Goal: Information Seeking & Learning: Learn about a topic

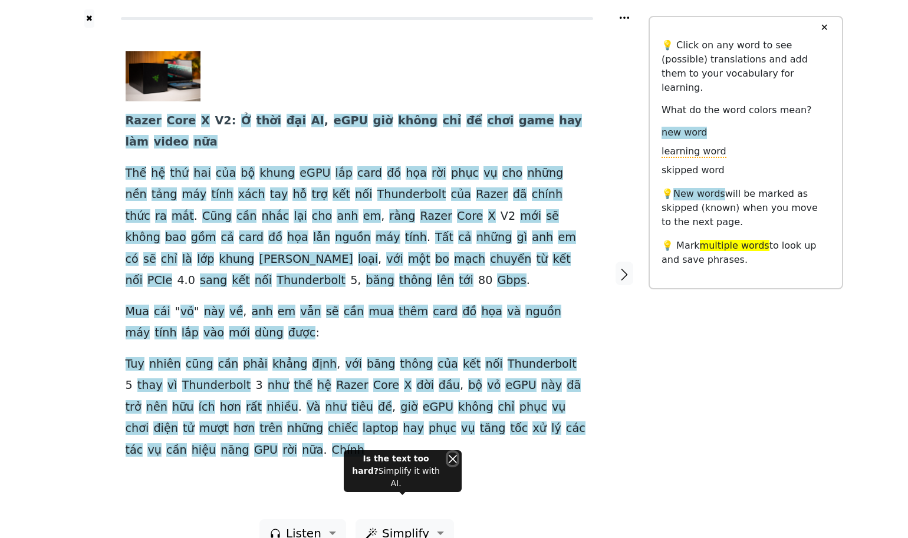
click at [456, 465] on button "Close" at bounding box center [452, 459] width 9 height 12
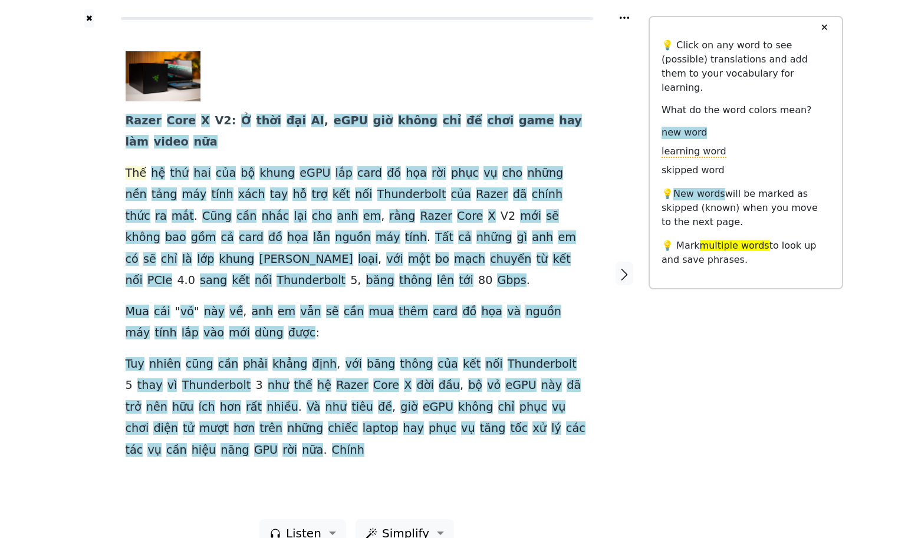
click at [136, 170] on span "Thế" at bounding box center [136, 173] width 21 height 15
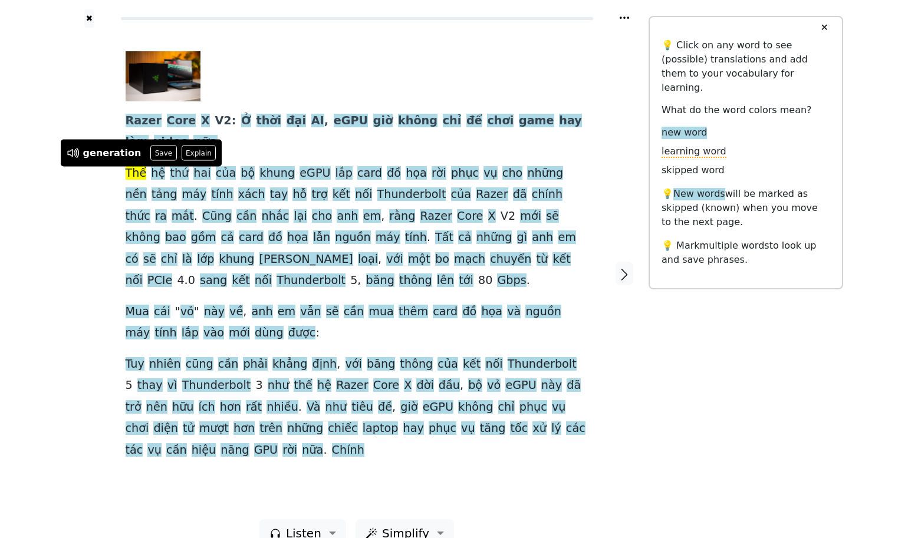
click at [140, 169] on span "Thế" at bounding box center [136, 173] width 21 height 15
click at [137, 174] on span "Thế" at bounding box center [136, 173] width 21 height 15
click at [151, 174] on span "hệ" at bounding box center [158, 173] width 14 height 15
click at [176, 174] on span "thứ" at bounding box center [179, 173] width 19 height 15
click at [193, 174] on span "hai" at bounding box center [201, 173] width 17 height 15
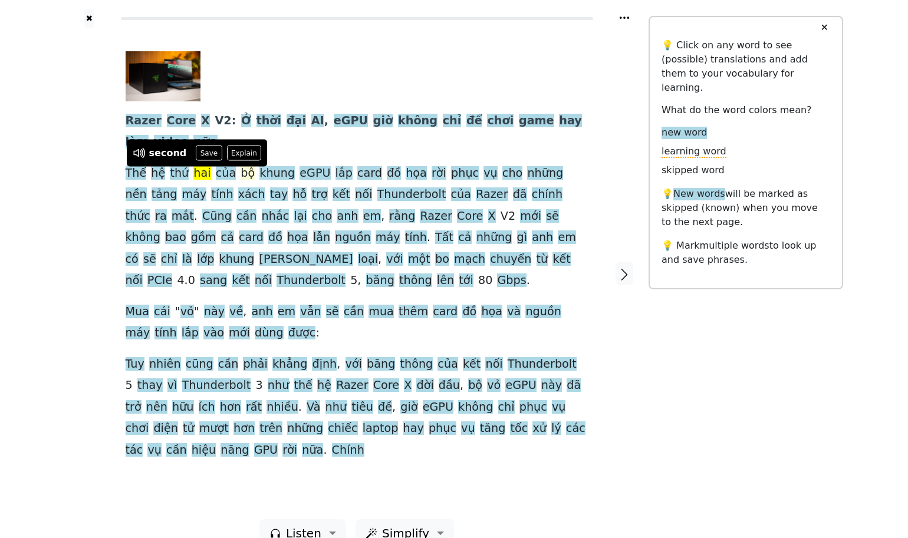
click at [240, 174] on span "bộ" at bounding box center [247, 173] width 14 height 15
click at [259, 173] on span "khung" at bounding box center [276, 173] width 35 height 15
